Goal: Task Accomplishment & Management: Manage account settings

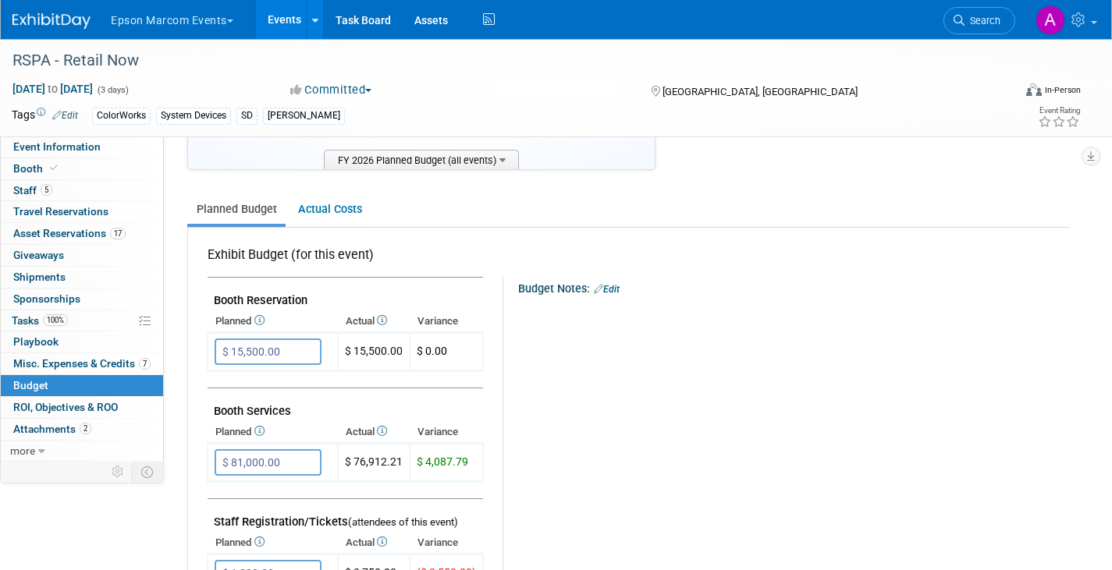
scroll to position [162, 0]
click at [91, 364] on span "Misc. Expenses & Credits 7" at bounding box center [81, 363] width 137 height 12
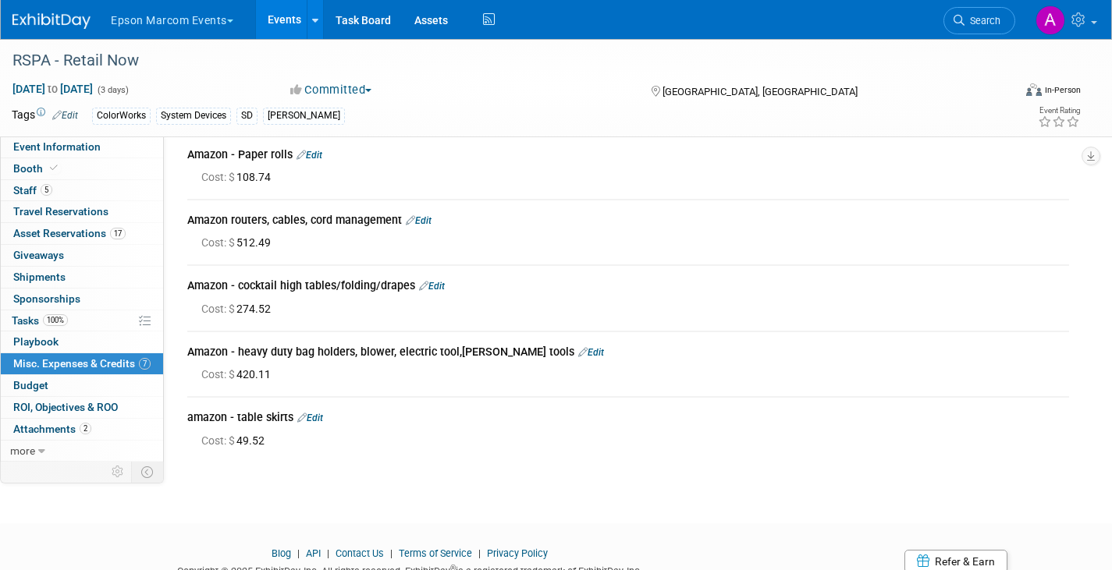
scroll to position [224, 0]
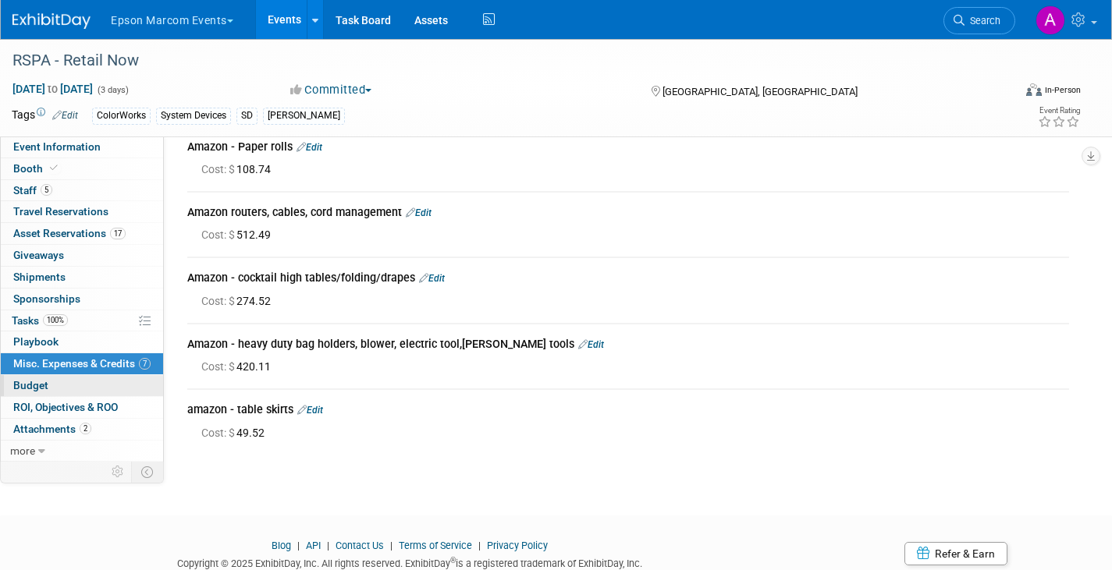
click at [37, 386] on span "Budget" at bounding box center [30, 385] width 35 height 12
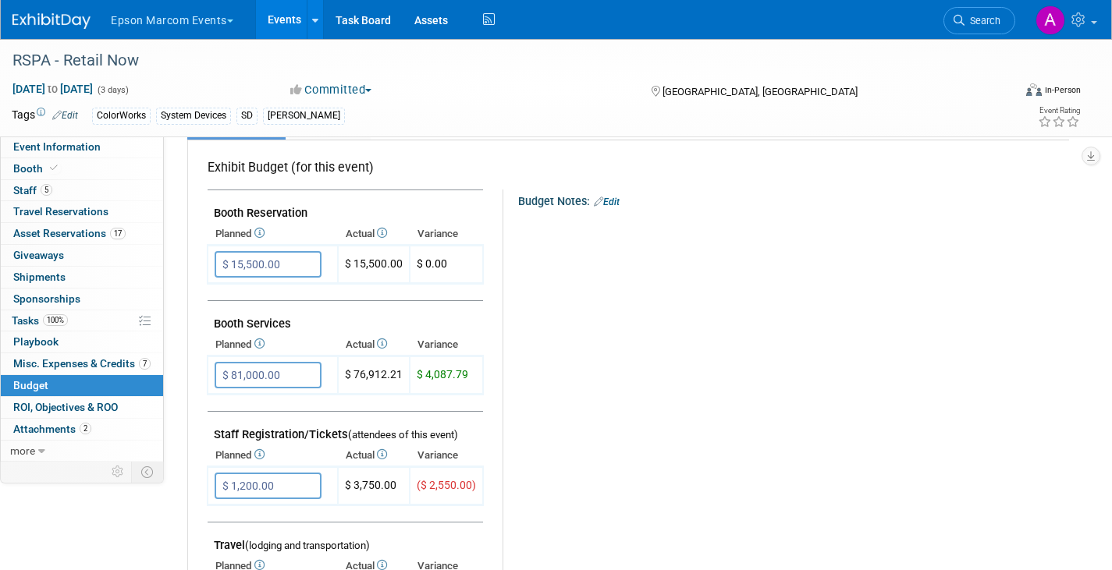
scroll to position [0, 0]
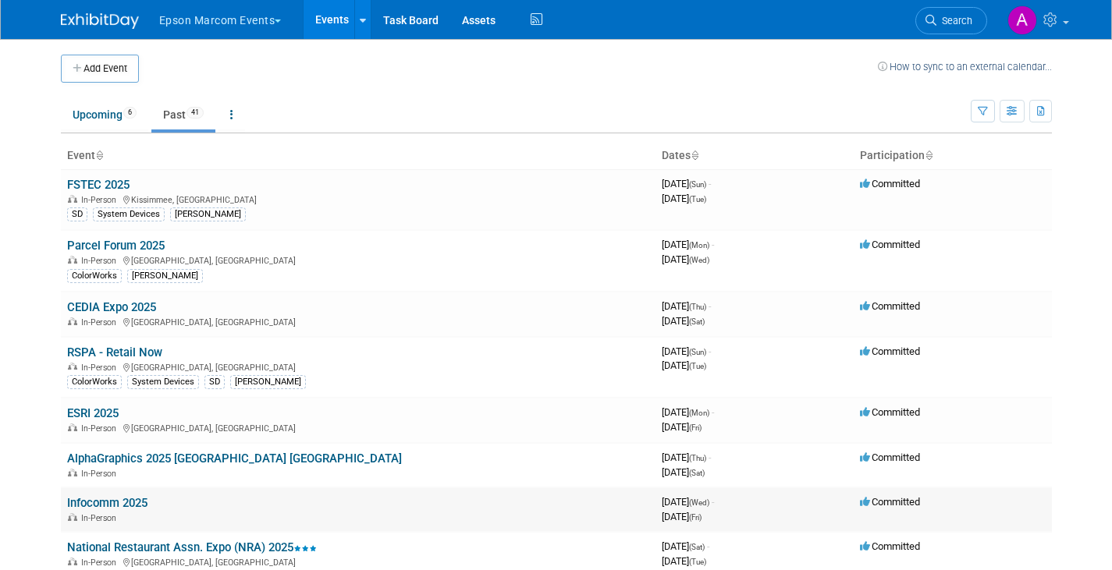
click at [98, 508] on link "Infocomm 2025" at bounding box center [107, 503] width 80 height 14
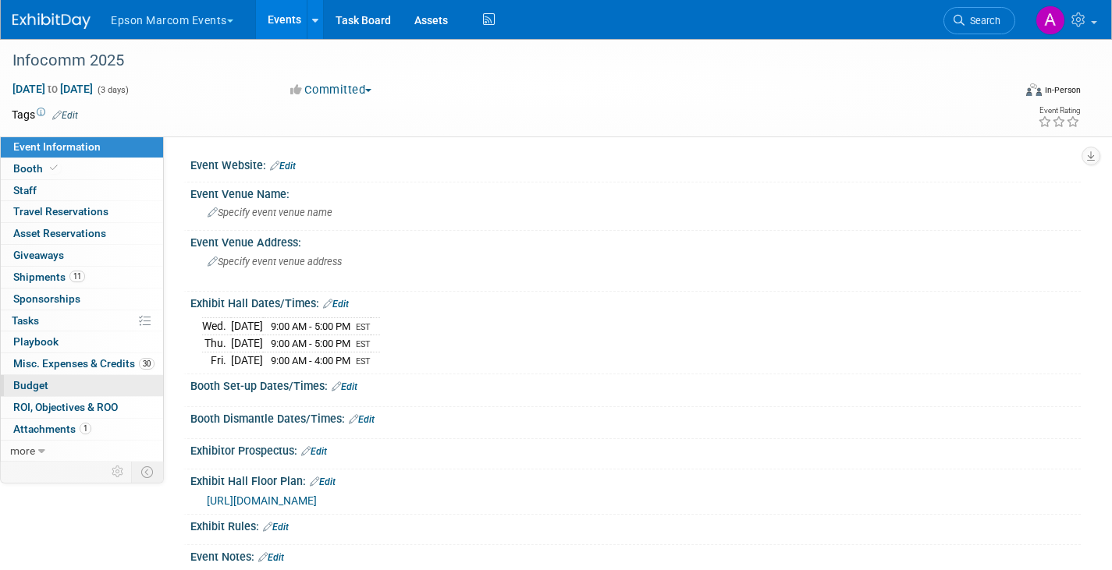
click at [32, 388] on span "Budget" at bounding box center [30, 385] width 35 height 12
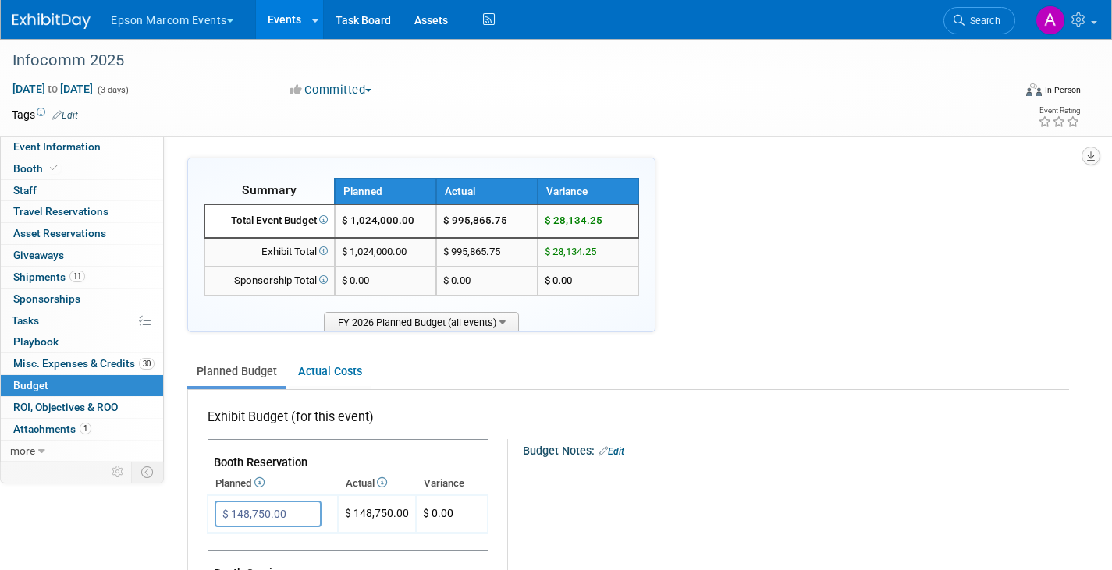
click at [1090, 155] on icon "button" at bounding box center [1091, 156] width 8 height 10
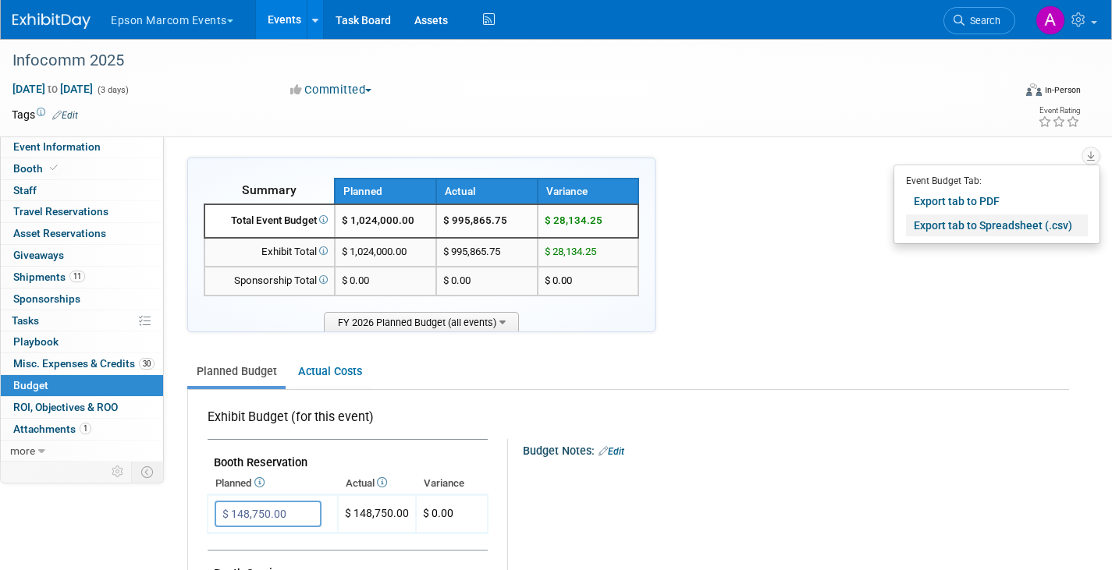
click at [975, 224] on link "Export tab to Spreadsheet (.csv)" at bounding box center [997, 226] width 182 height 22
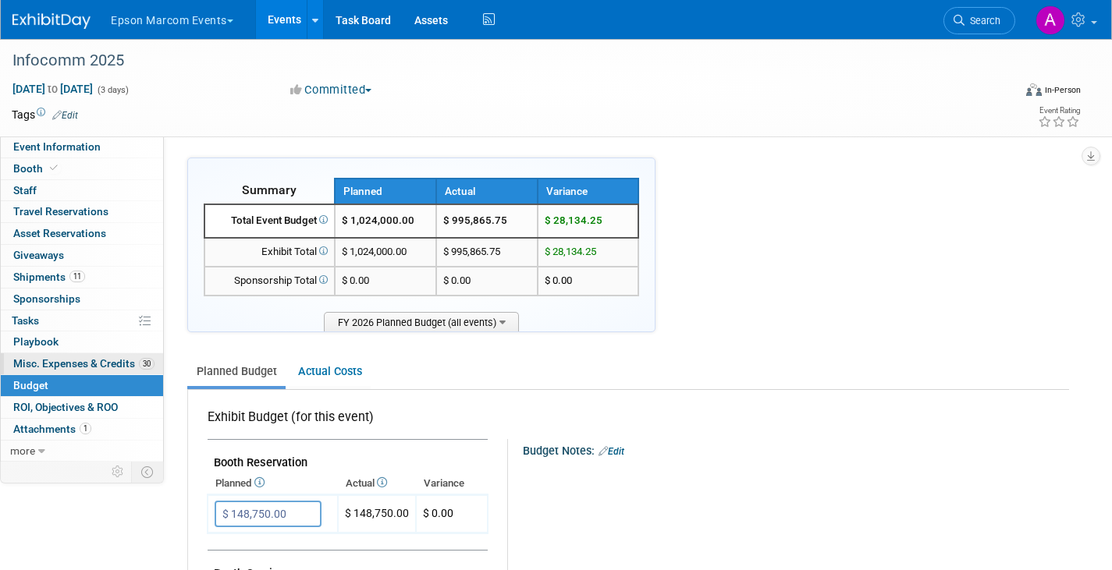
click at [61, 357] on link "30 Misc. Expenses & Credits 30" at bounding box center [82, 363] width 162 height 21
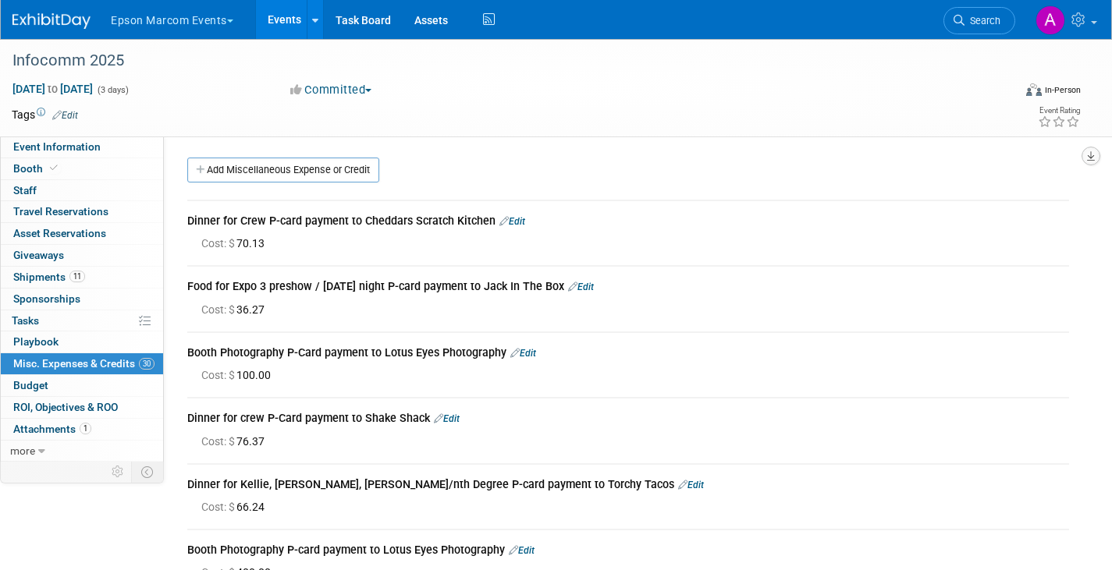
click at [1092, 154] on icon "button" at bounding box center [1091, 156] width 8 height 10
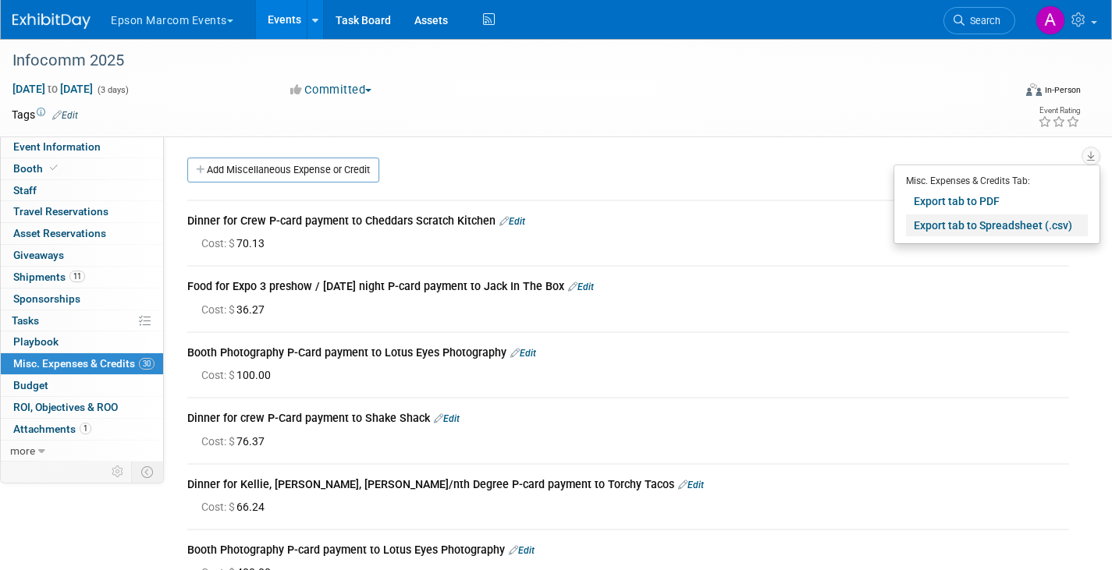
click at [956, 223] on link "Export tab to Spreadsheet (.csv)" at bounding box center [997, 226] width 182 height 22
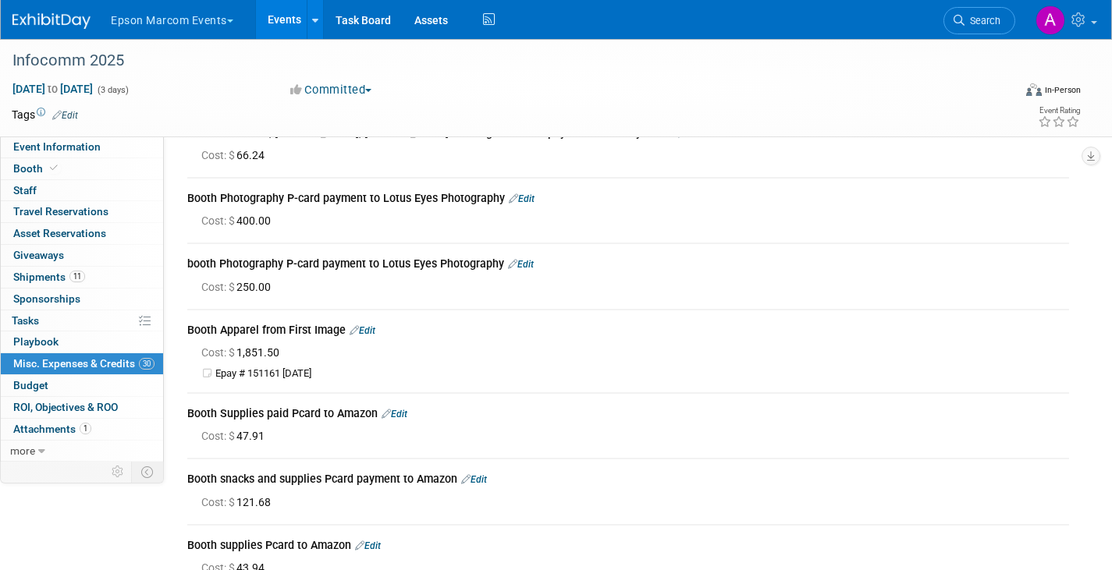
scroll to position [343, 0]
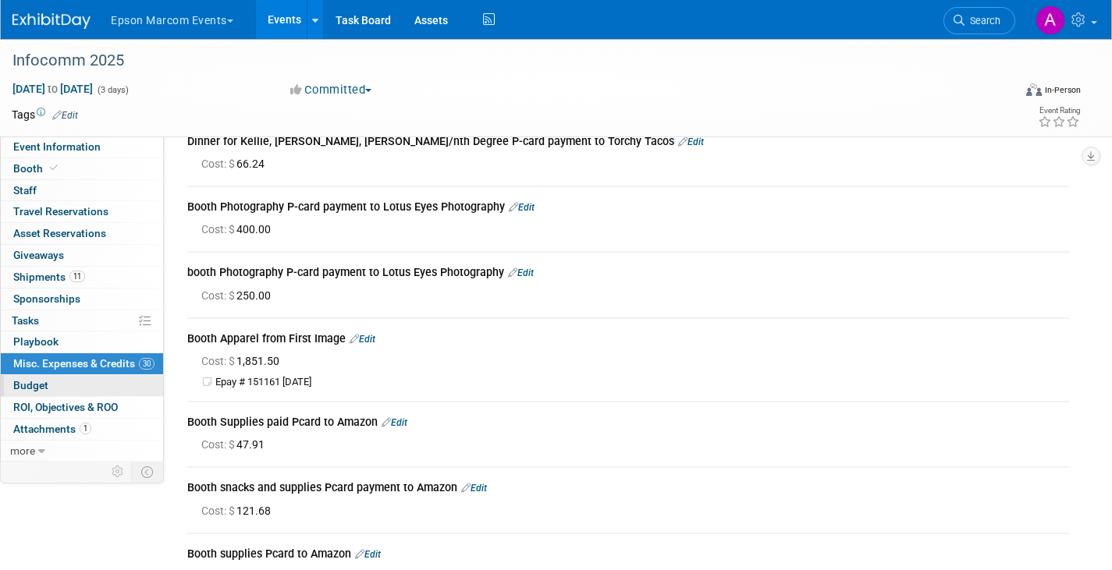
click at [22, 386] on span "Budget" at bounding box center [30, 385] width 35 height 12
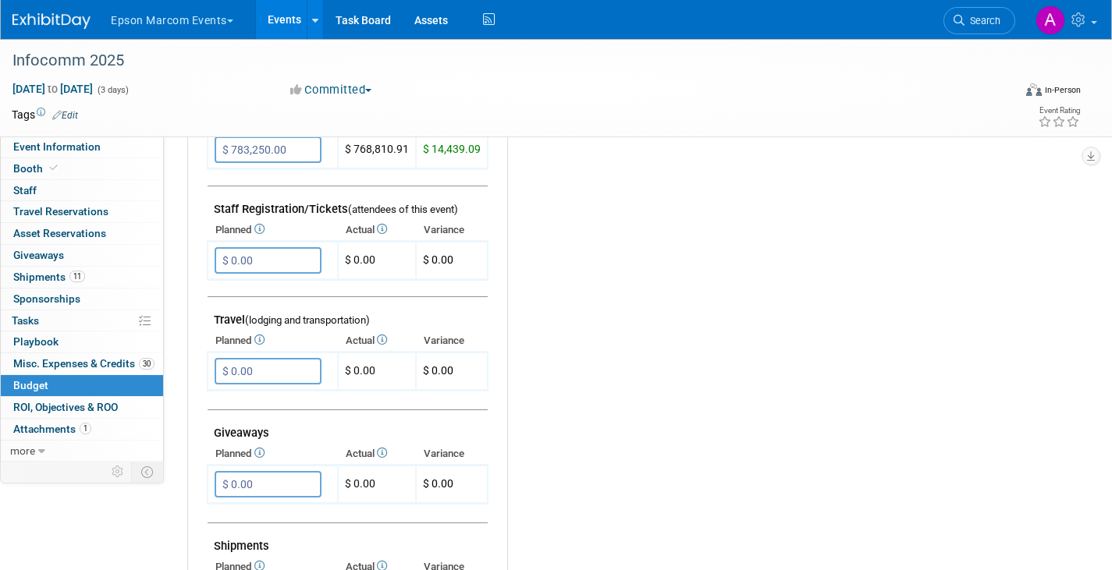
scroll to position [0, 0]
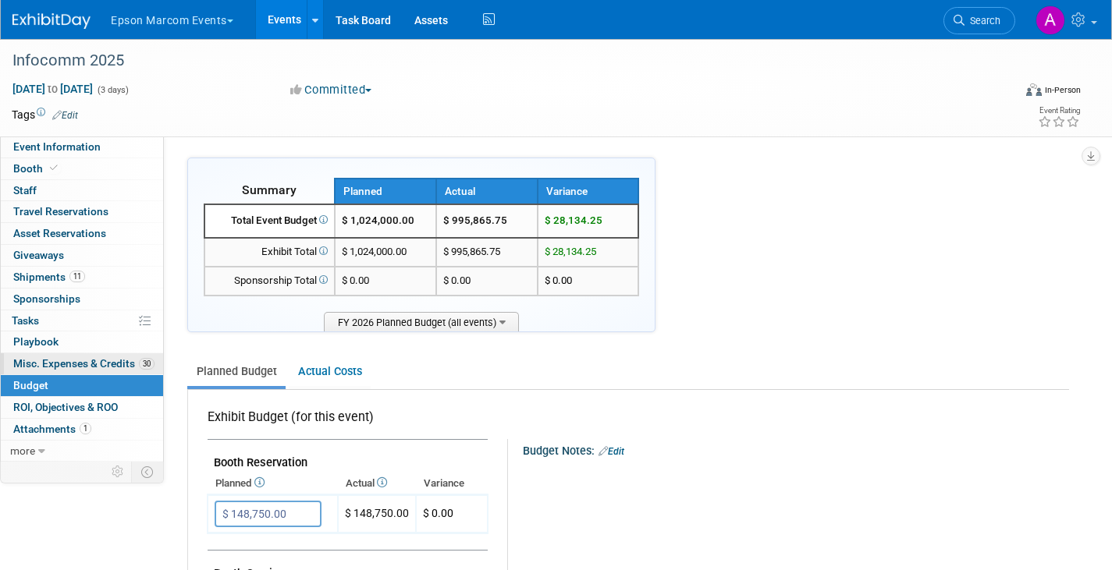
click at [82, 360] on span "Misc. Expenses & Credits 30" at bounding box center [83, 363] width 141 height 12
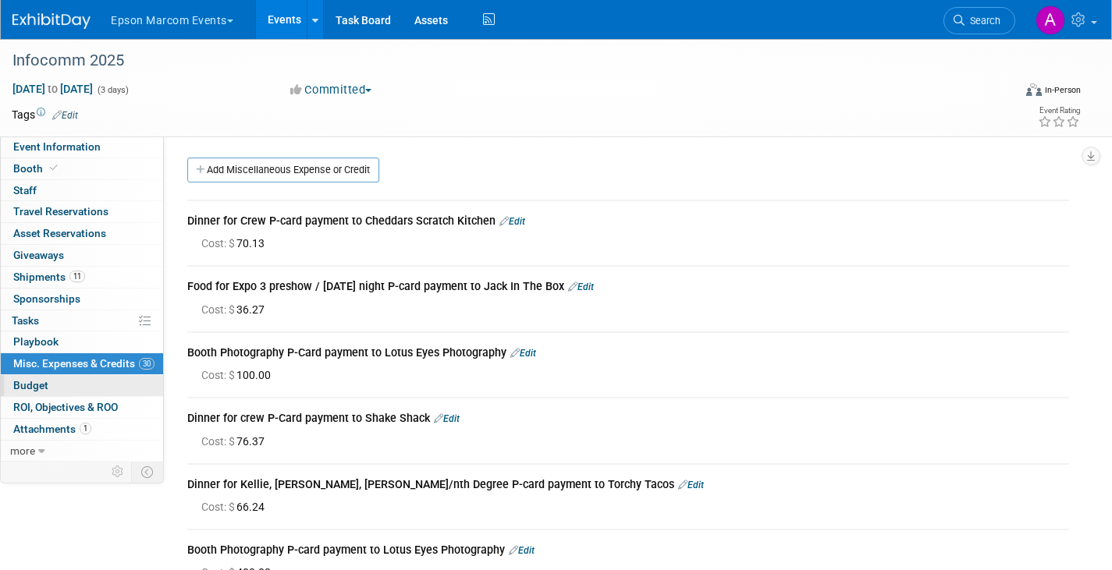
click at [26, 385] on span "Budget" at bounding box center [30, 385] width 35 height 12
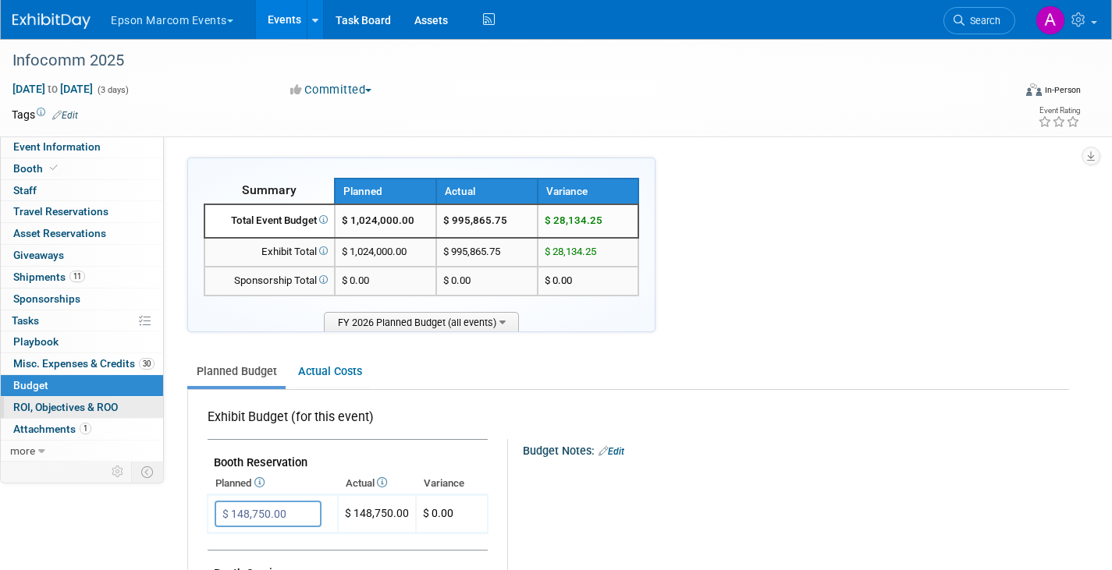
click at [23, 408] on span "ROI, Objectives & ROO 0" at bounding box center [65, 407] width 105 height 12
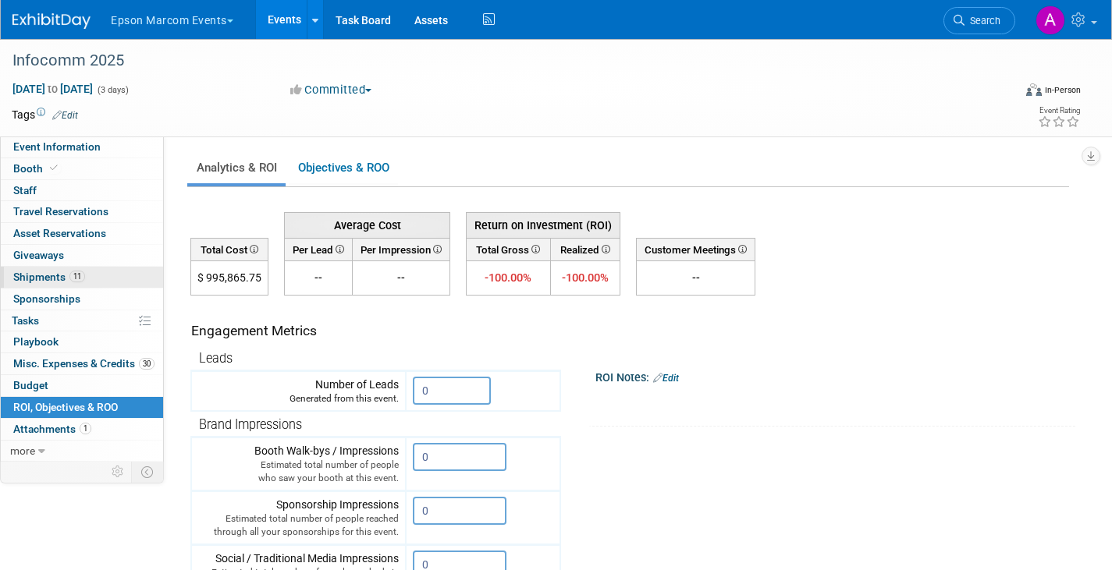
click at [34, 272] on span "Shipments 11" at bounding box center [49, 277] width 72 height 12
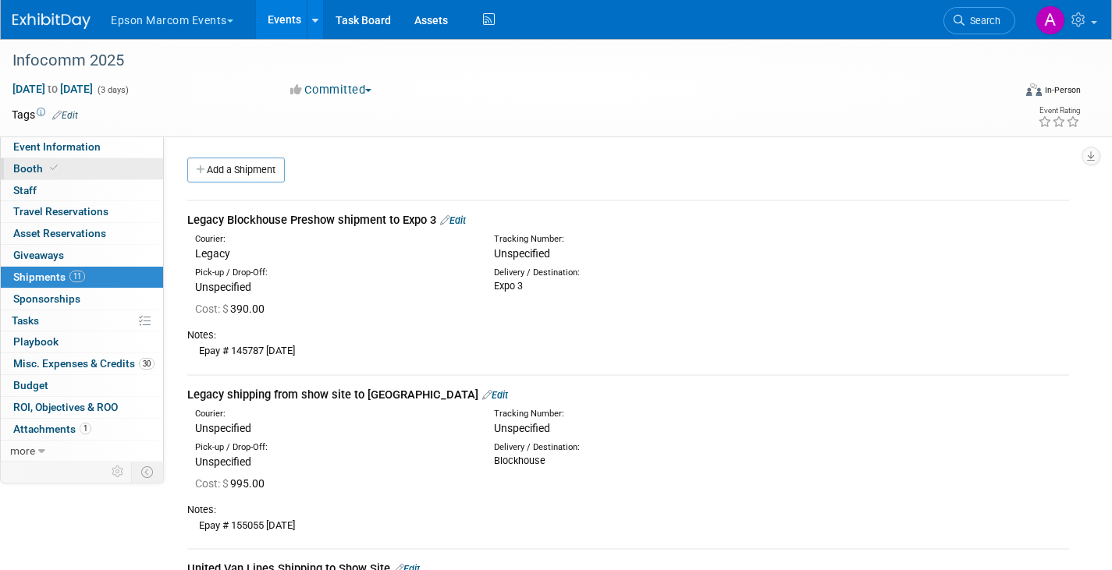
click at [30, 168] on span "Booth" at bounding box center [37, 168] width 48 height 12
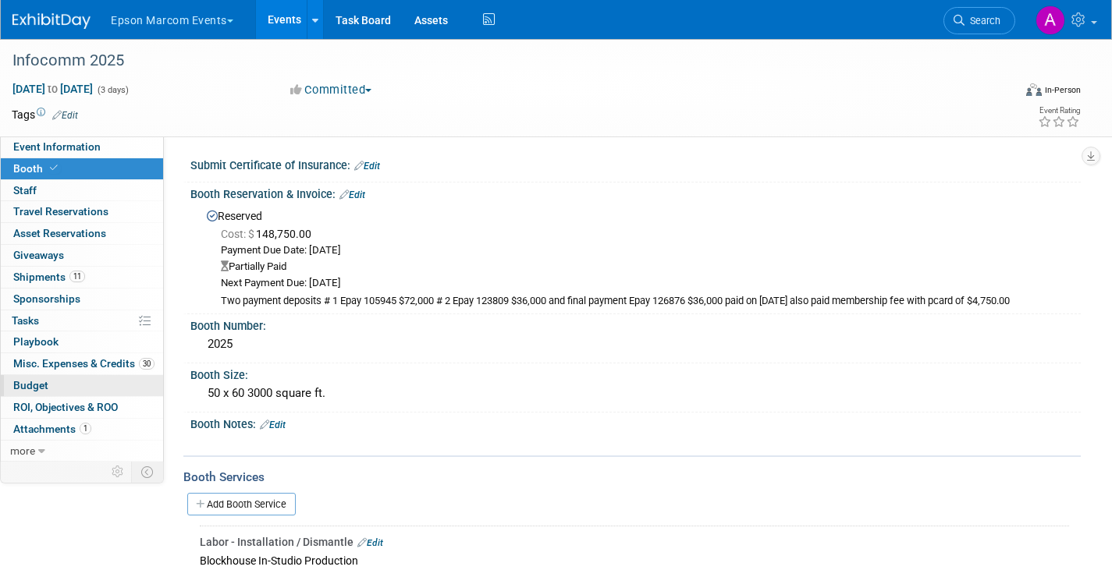
click at [27, 384] on span "Budget" at bounding box center [30, 385] width 35 height 12
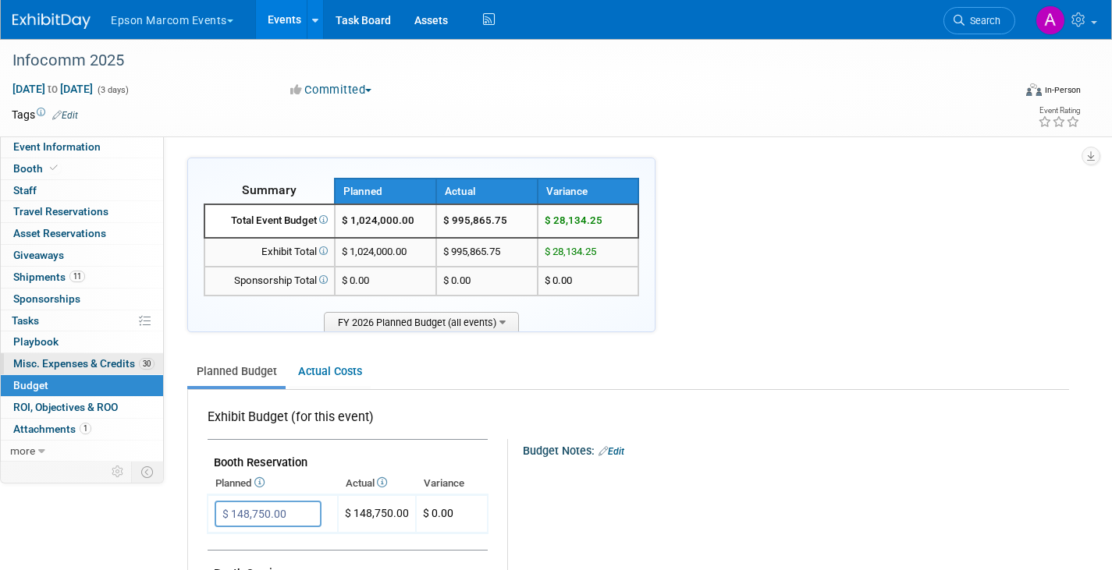
click at [48, 360] on span "Misc. Expenses & Credits 30" at bounding box center [83, 363] width 141 height 12
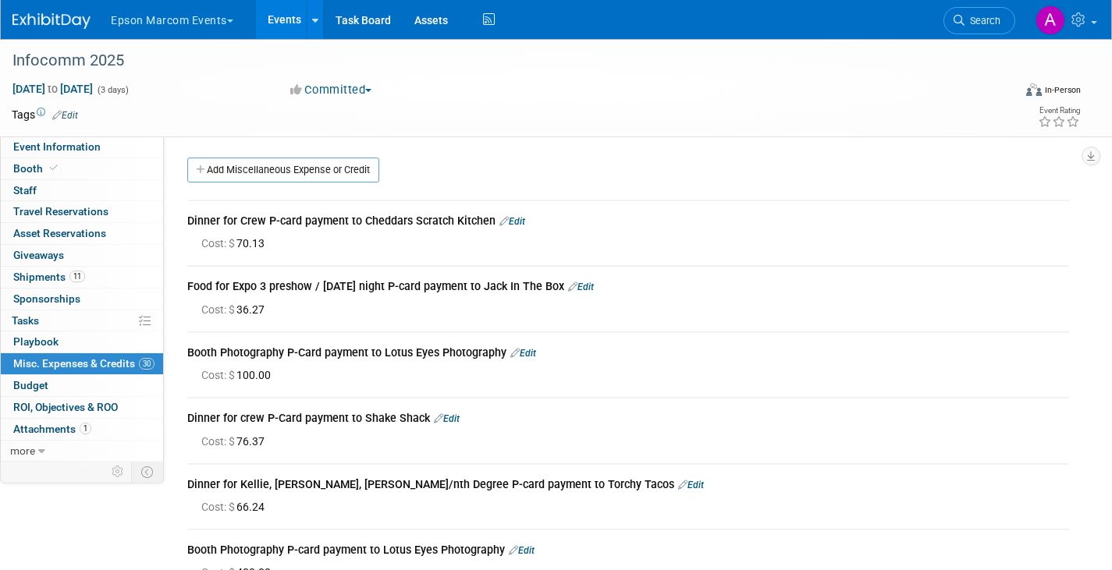
click at [175, 21] on button "Epson Marcom Events" at bounding box center [181, 17] width 144 height 34
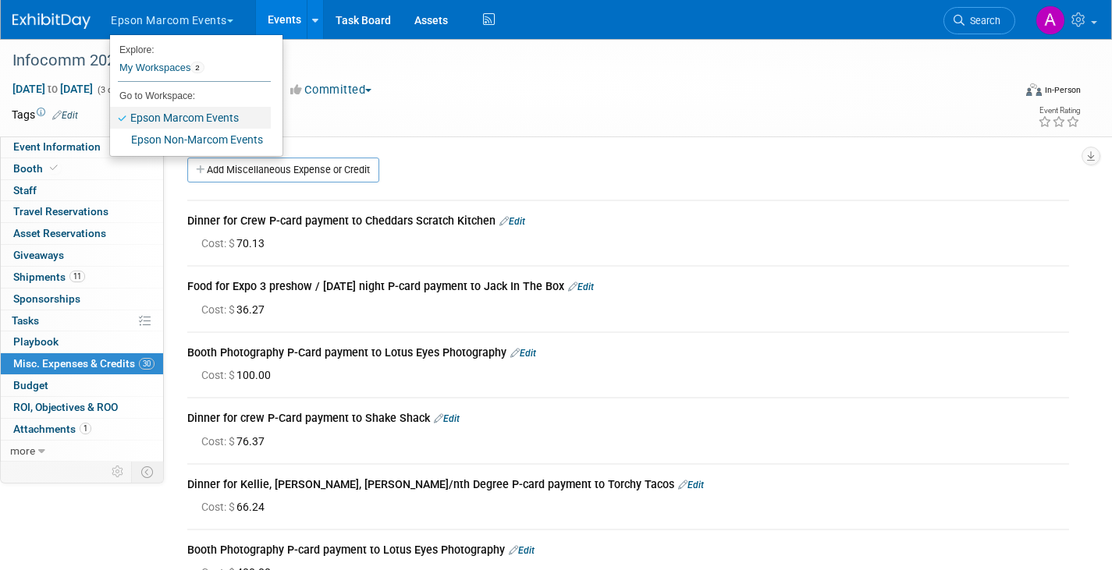
click at [165, 117] on link "Epson Marcom Events" at bounding box center [190, 118] width 161 height 22
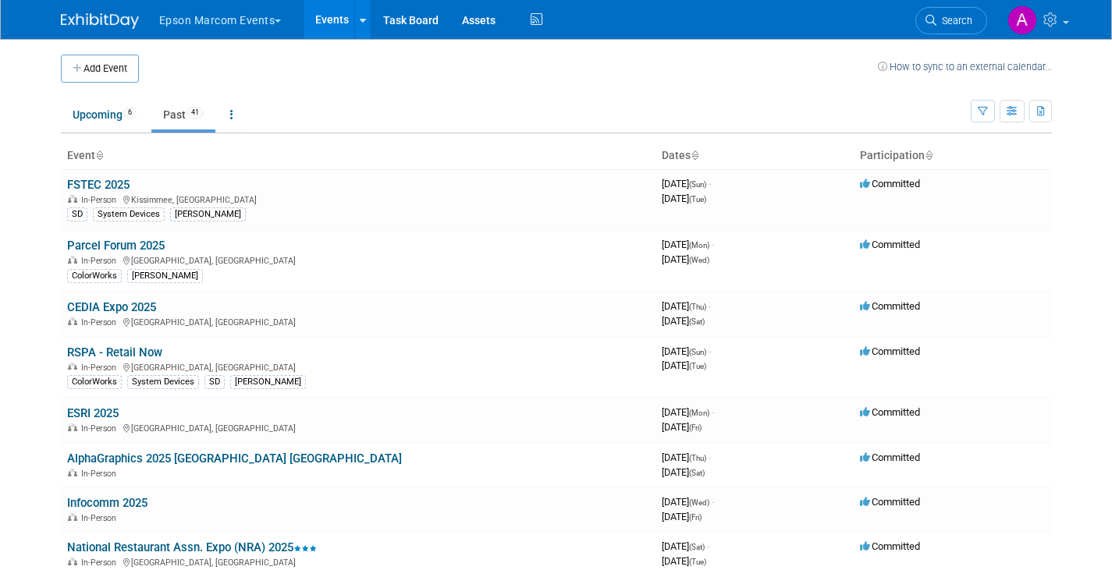
click at [179, 117] on link "Past 41" at bounding box center [183, 115] width 64 height 30
click at [86, 348] on link "RSPA - Retail Now" at bounding box center [114, 353] width 95 height 14
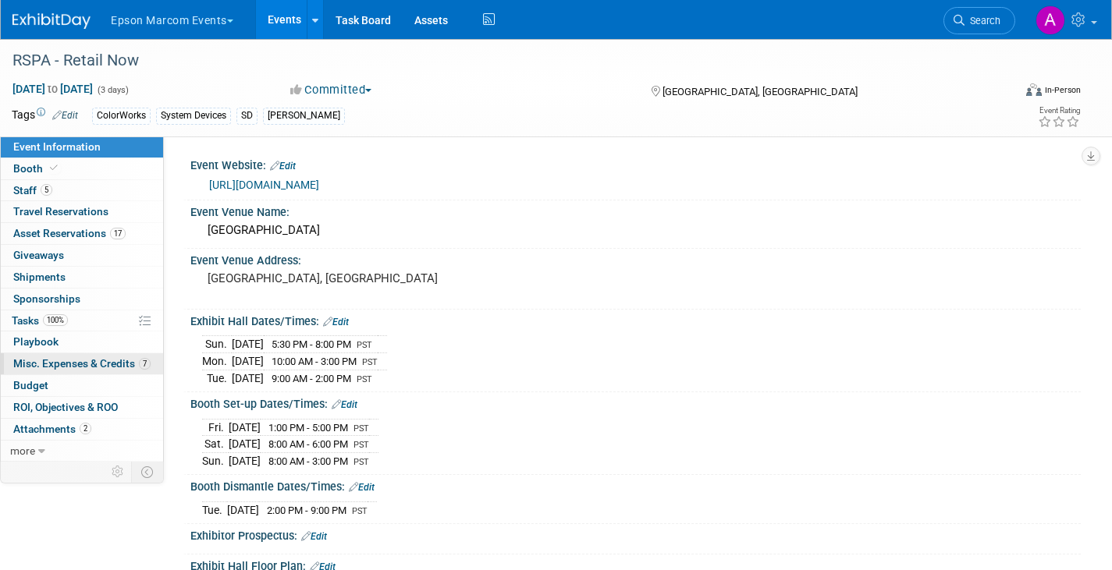
click at [36, 364] on span "Misc. Expenses & Credits 7" at bounding box center [81, 363] width 137 height 12
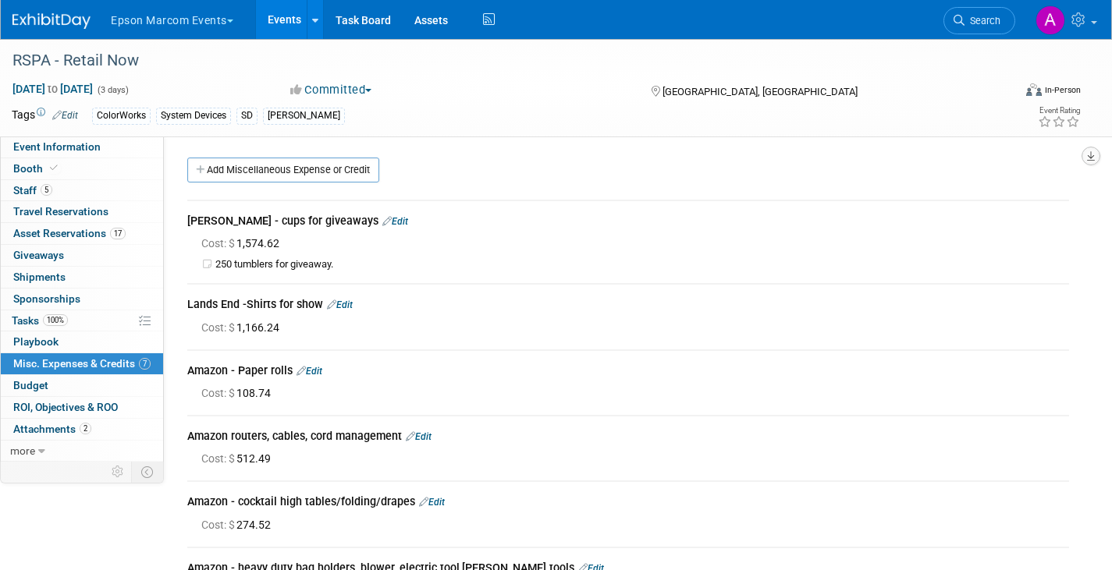
click at [1091, 154] on icon "button" at bounding box center [1091, 156] width 8 height 10
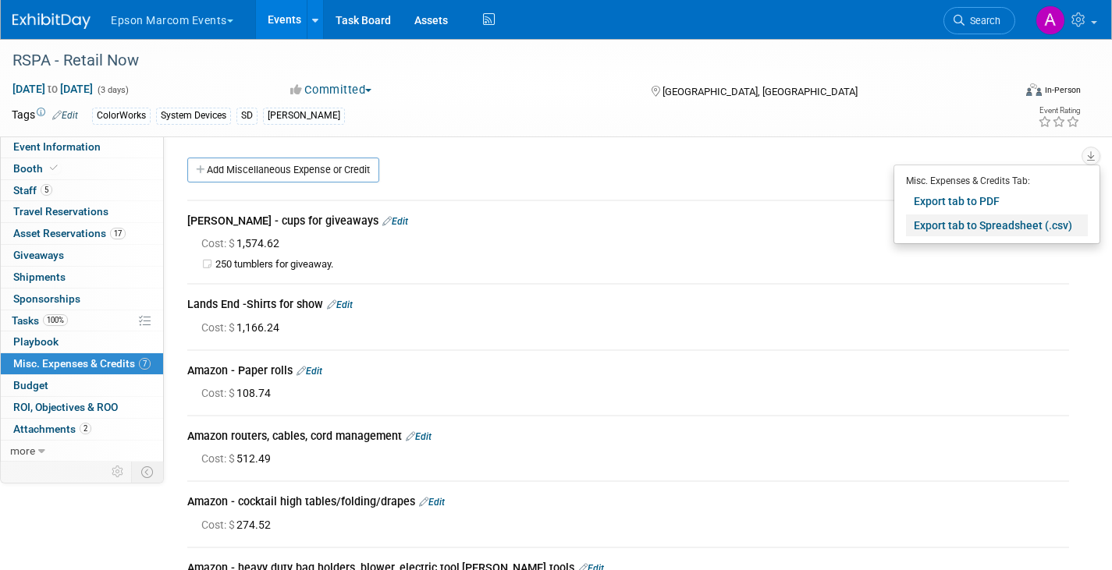
click at [958, 225] on link "Export tab to Spreadsheet (.csv)" at bounding box center [997, 226] width 182 height 22
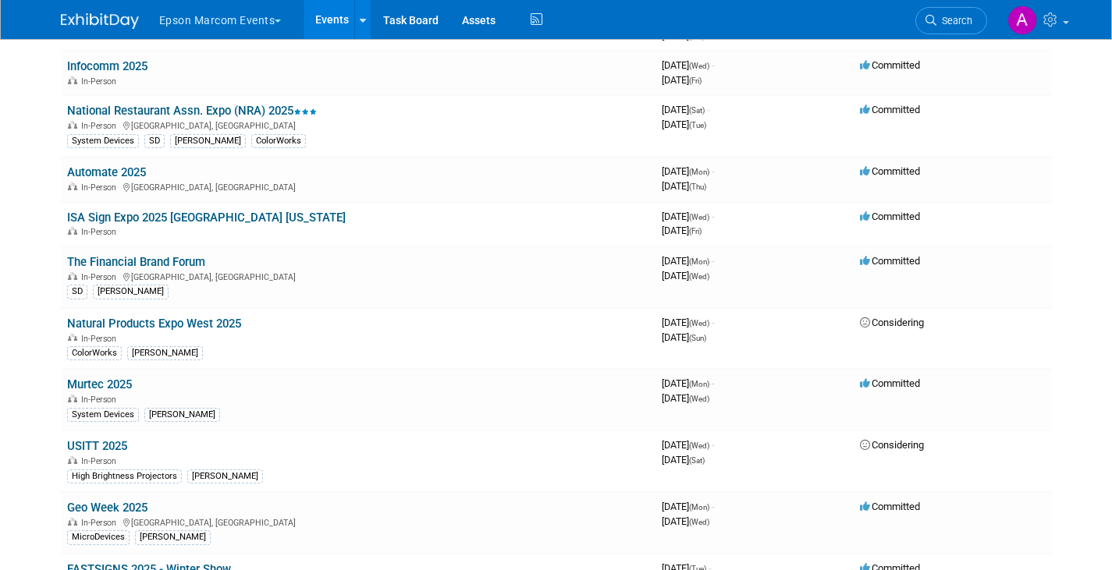
scroll to position [421, 0]
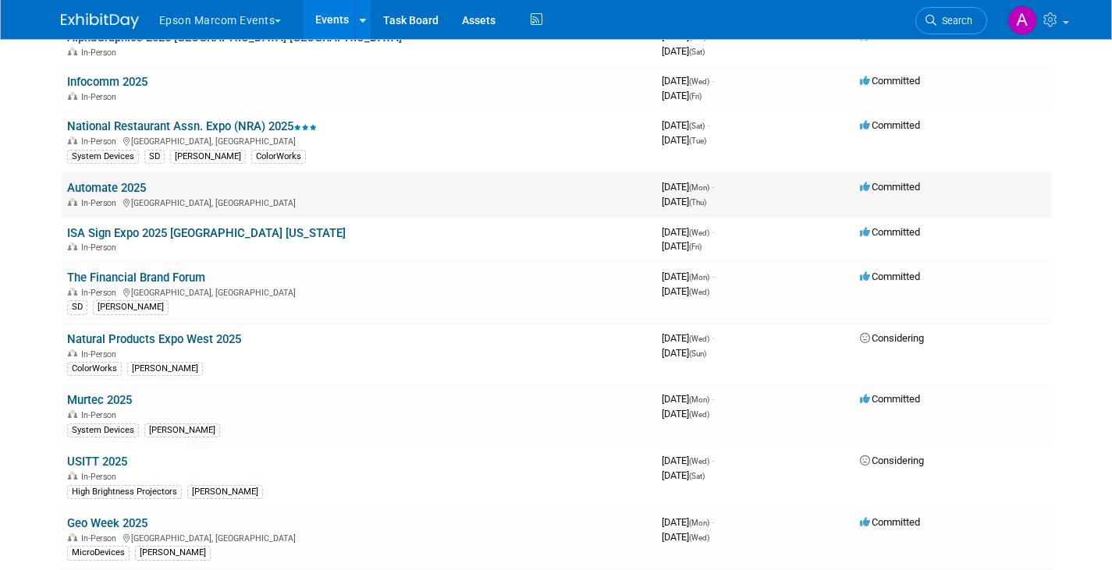
click at [151, 186] on td "Automate 2025 In-Person [GEOGRAPHIC_DATA], [GEOGRAPHIC_DATA]" at bounding box center [358, 194] width 595 height 44
click at [132, 185] on link "Automate 2025" at bounding box center [106, 188] width 79 height 14
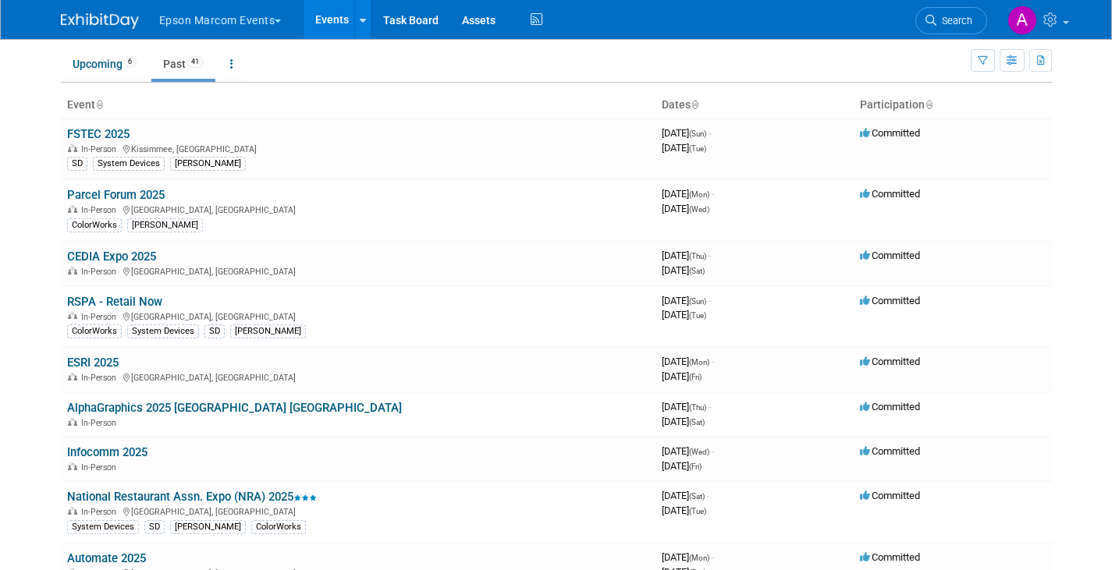
scroll to position [55, 0]
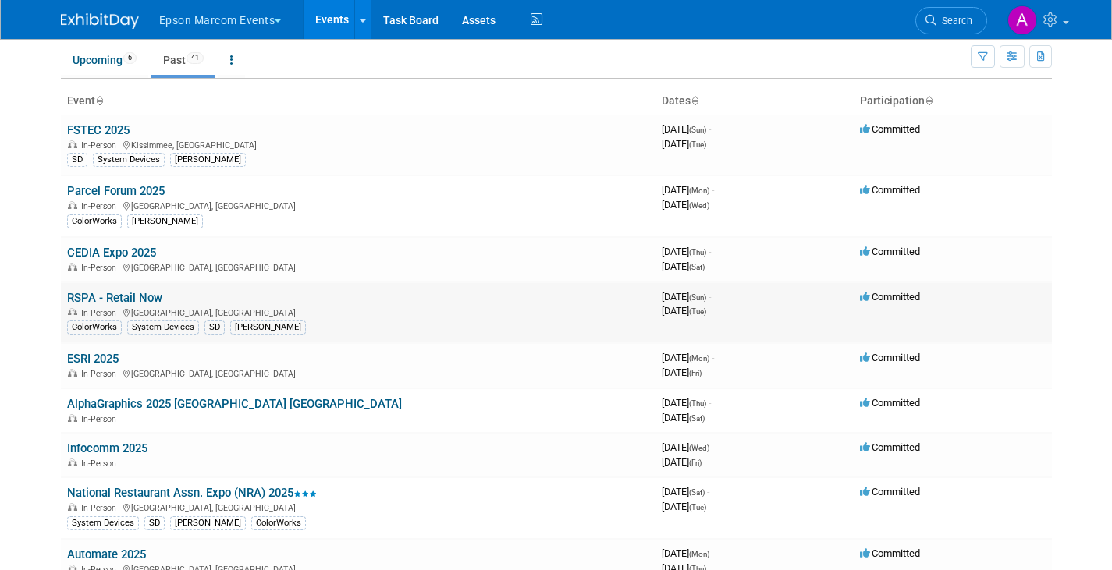
click at [157, 300] on link "RSPA - Retail Now" at bounding box center [114, 298] width 95 height 14
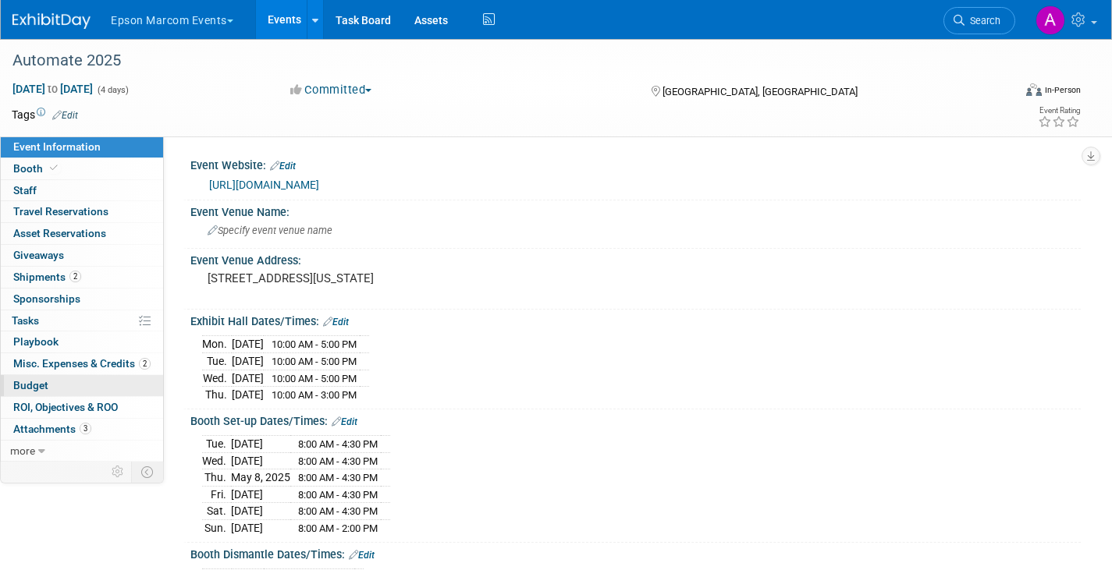
click at [38, 382] on span "Budget" at bounding box center [30, 385] width 35 height 12
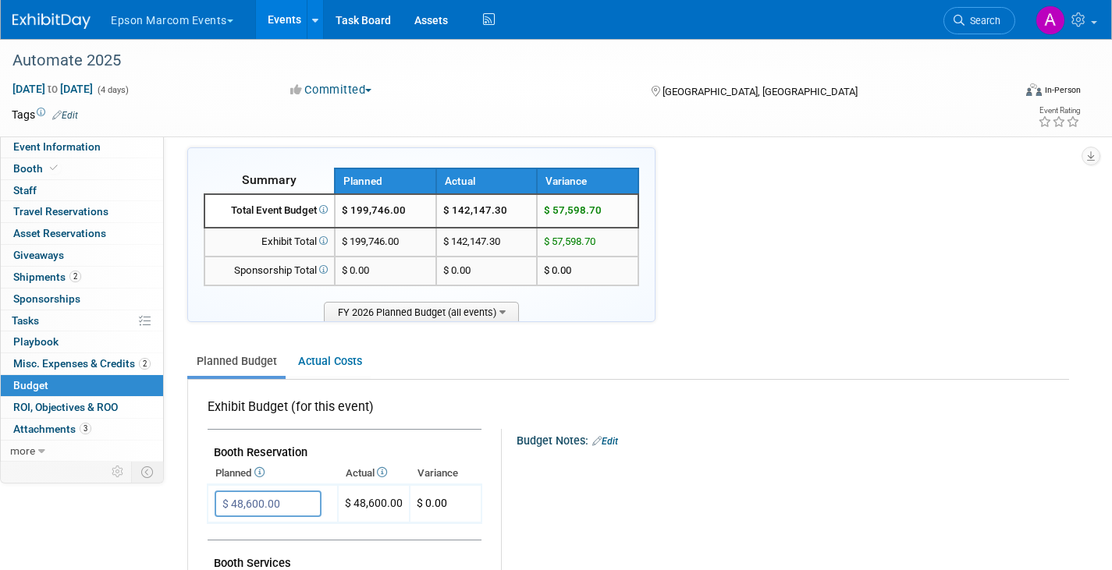
scroll to position [17, 0]
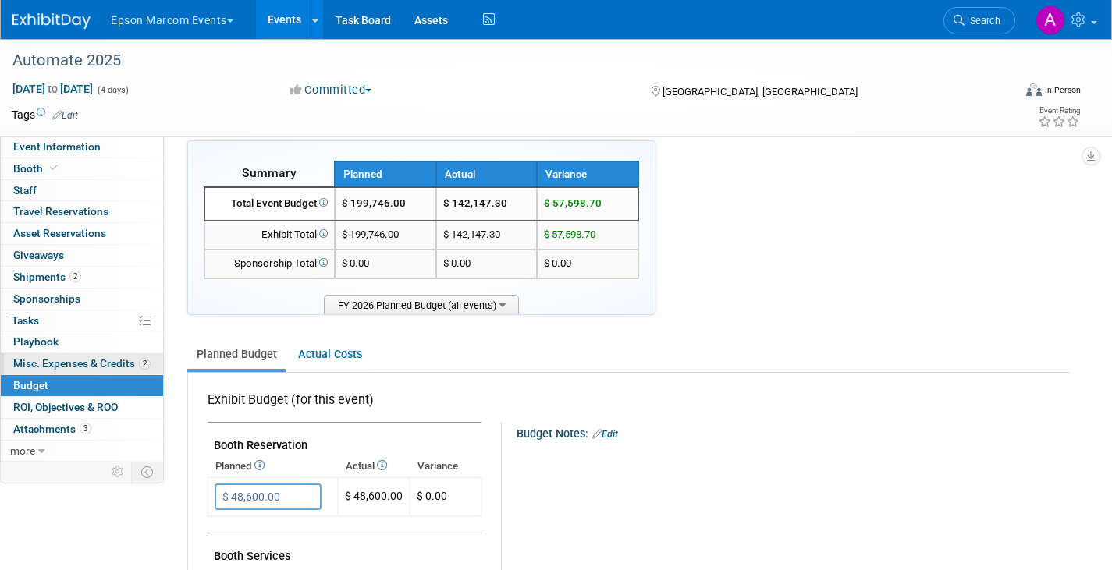
click at [63, 363] on span "Misc. Expenses & Credits 2" at bounding box center [81, 363] width 137 height 12
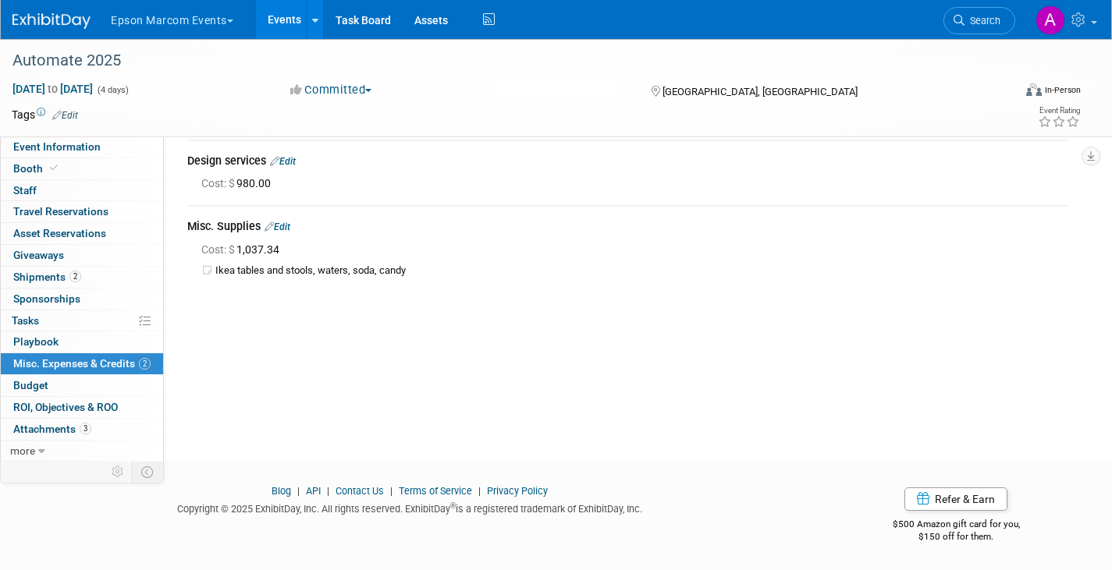
scroll to position [0, 0]
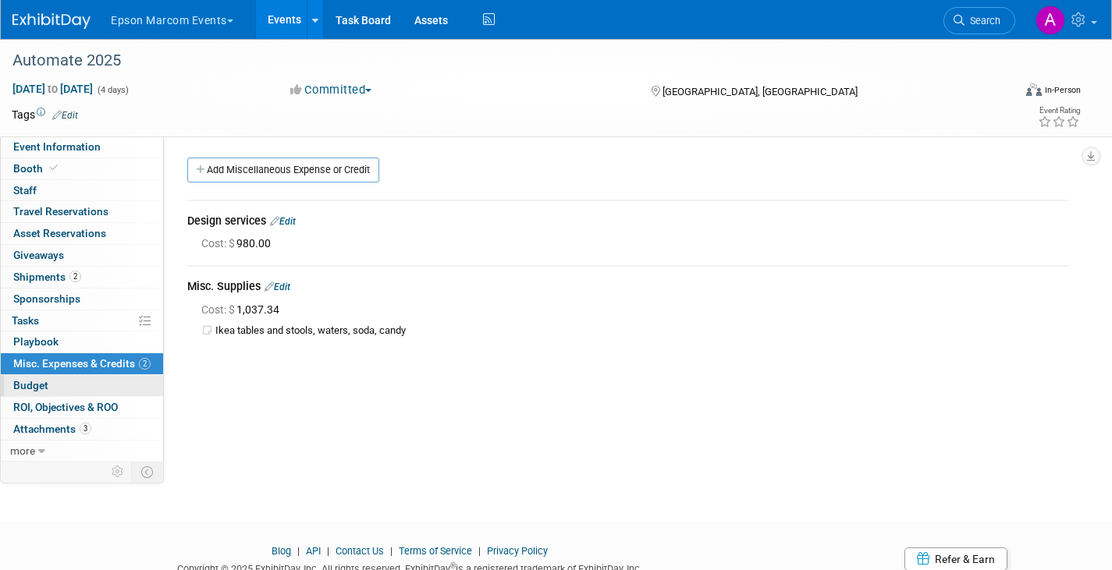
click at [29, 385] on span "Budget" at bounding box center [30, 385] width 35 height 12
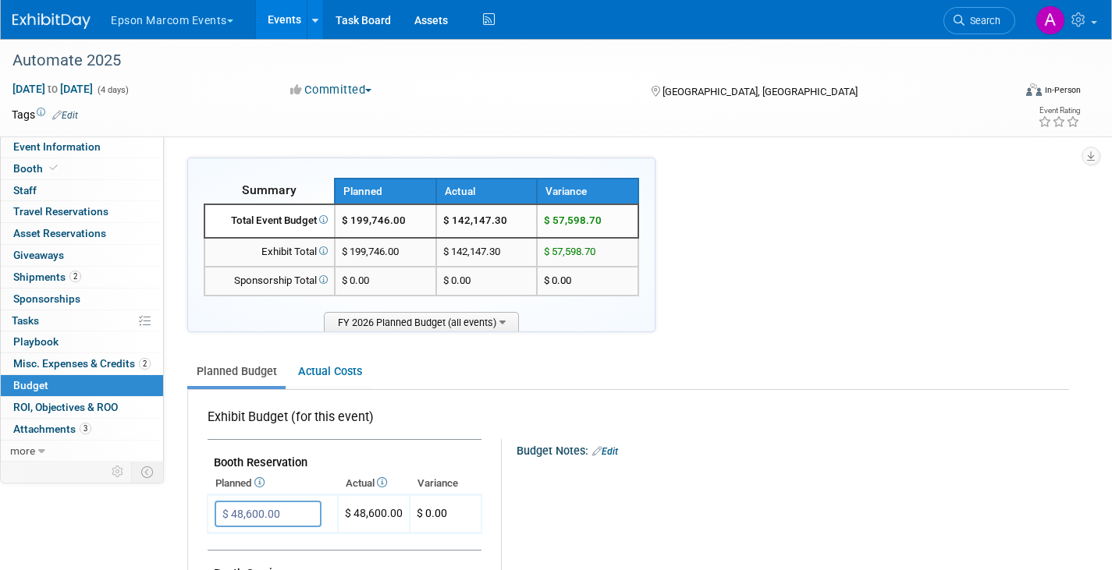
scroll to position [1, 0]
click at [340, 366] on link "Actual Costs" at bounding box center [330, 371] width 82 height 29
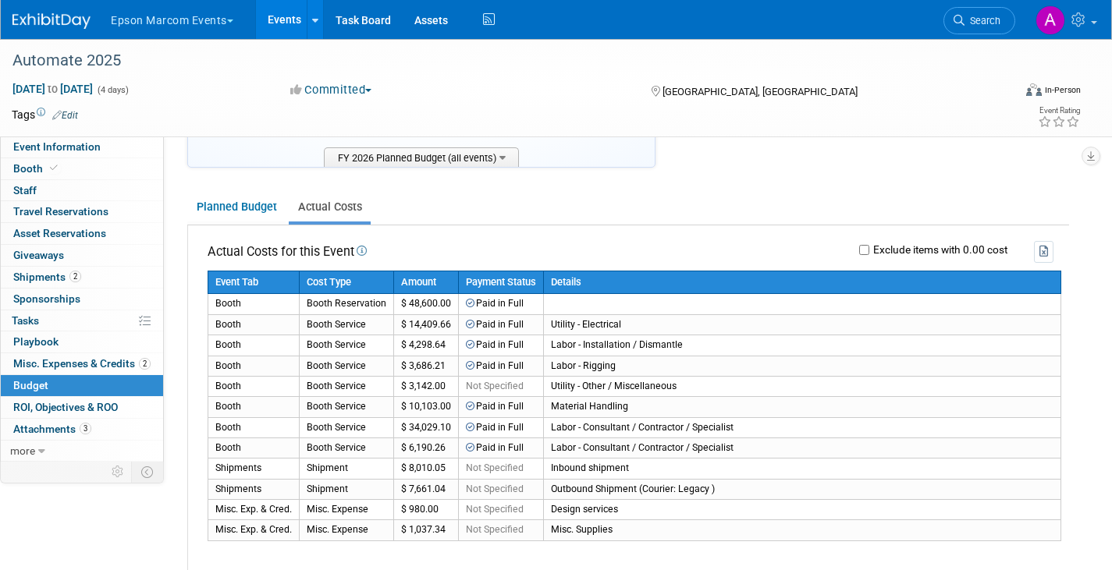
scroll to position [182, 0]
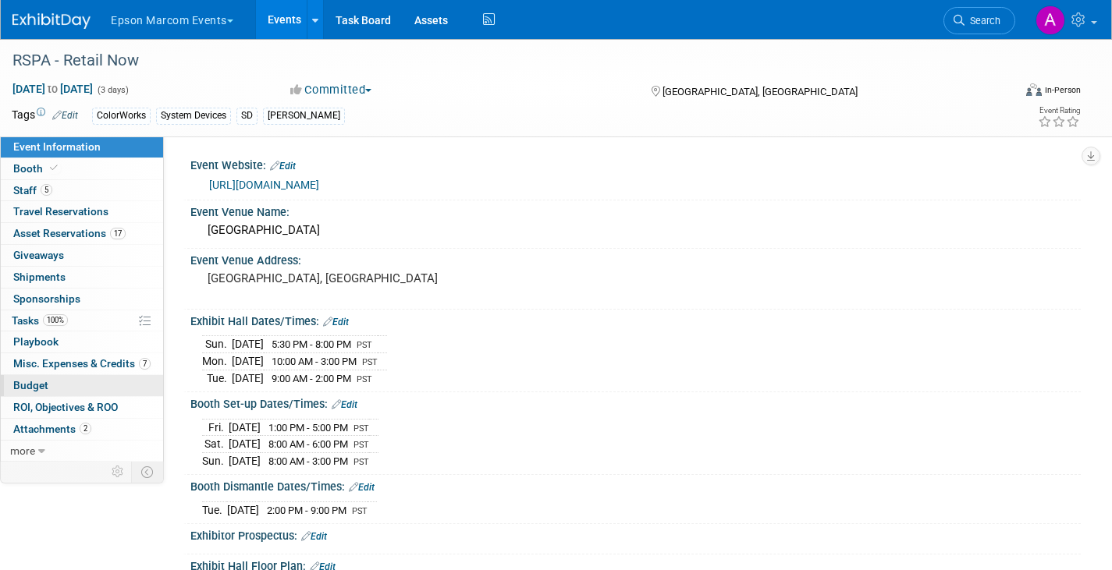
click at [50, 382] on link "Budget" at bounding box center [82, 385] width 162 height 21
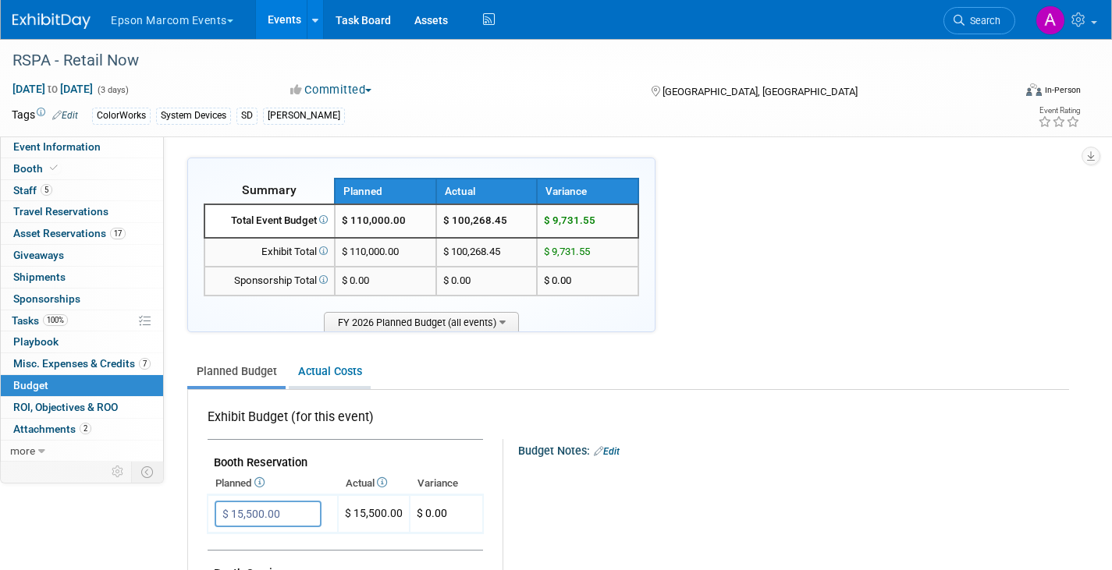
click at [331, 370] on link "Actual Costs" at bounding box center [330, 371] width 82 height 29
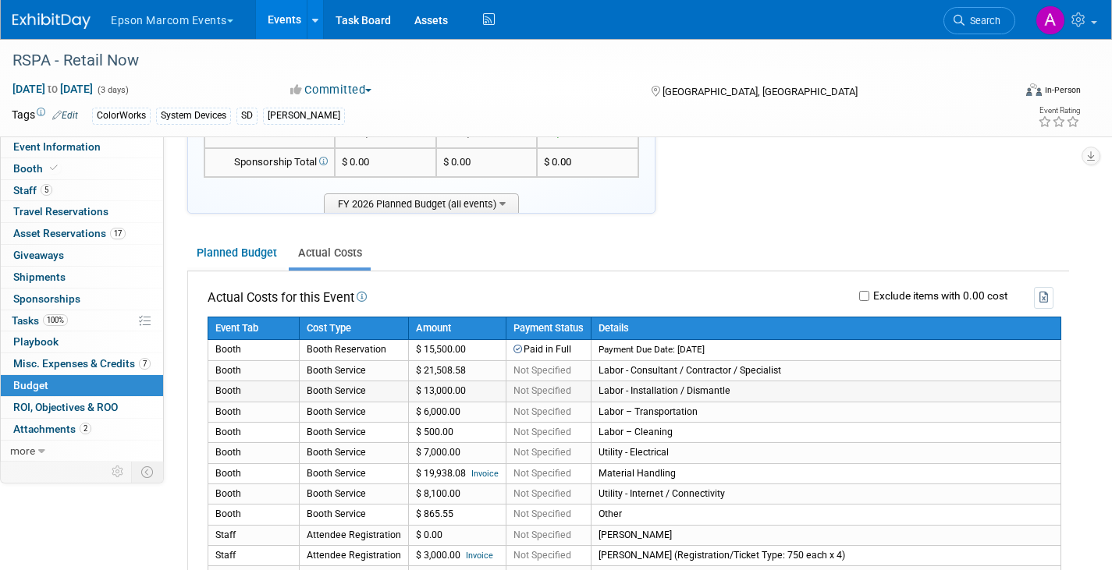
scroll to position [122, 0]
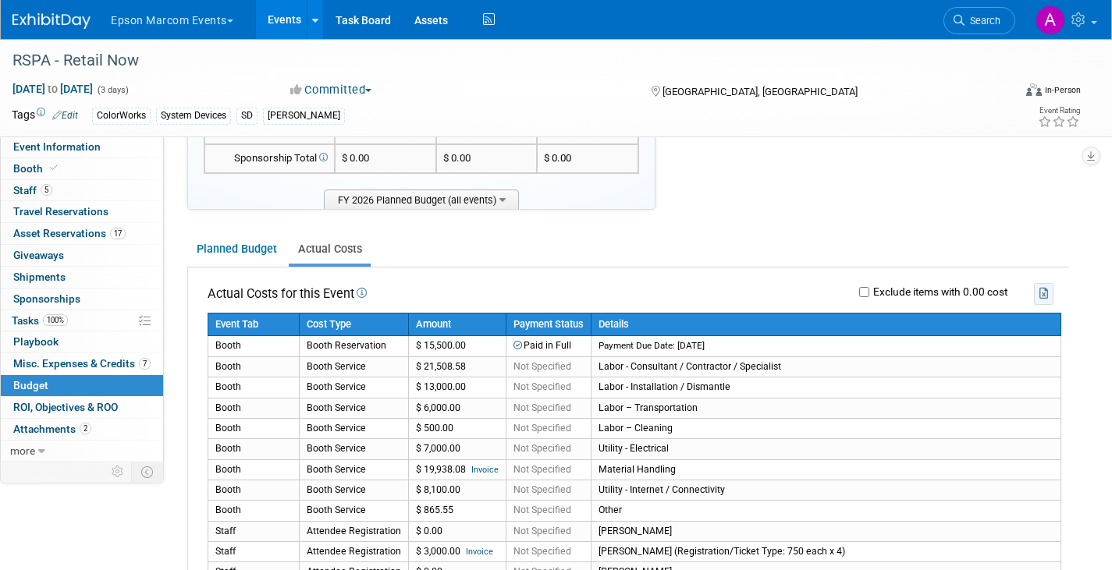
click at [1044, 294] on icon "button" at bounding box center [1044, 293] width 10 height 11
